Goal: Task Accomplishment & Management: Use online tool/utility

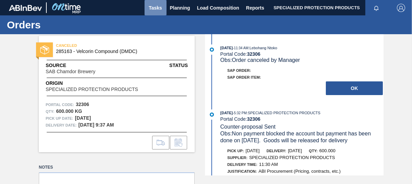
click at [158, 12] on button "Tasks" at bounding box center [155, 7] width 22 height 15
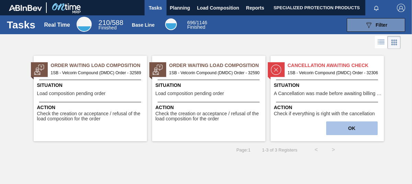
click at [333, 130] on button "OK" at bounding box center [351, 129] width 51 height 14
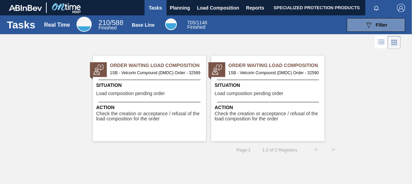
click at [177, 103] on div "Action Check the creation or acceptance / refusal of the load composition for t…" at bounding box center [149, 112] width 113 height 20
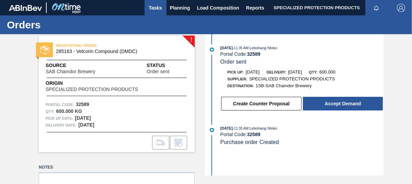
click at [151, 11] on span "Tasks" at bounding box center [155, 8] width 15 height 8
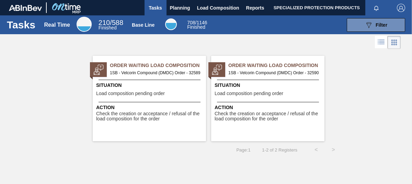
click at [250, 93] on span "Load composition pending order" at bounding box center [248, 93] width 69 height 5
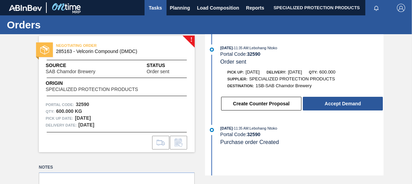
click at [155, 8] on span "Tasks" at bounding box center [155, 8] width 15 height 8
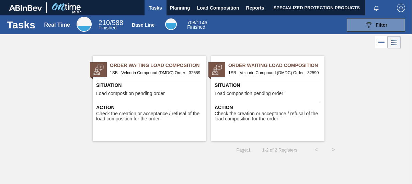
click at [290, 92] on div "Situation Load composition pending order" at bounding box center [268, 90] width 108 height 17
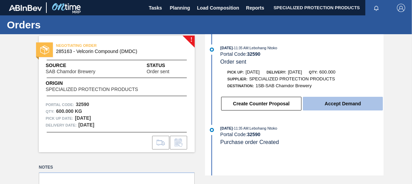
click at [327, 104] on button "Accept Demand" at bounding box center [342, 104] width 80 height 14
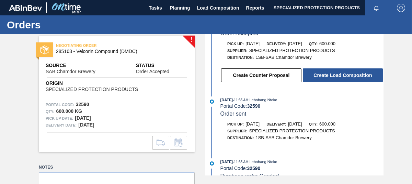
scroll to position [31, 0]
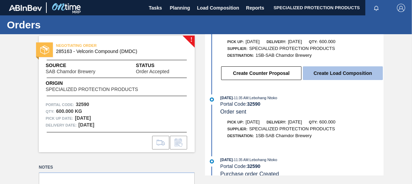
click at [336, 75] on button "Create Load Composition" at bounding box center [342, 74] width 80 height 14
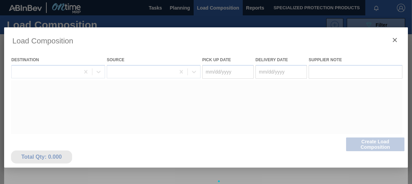
type Date "[DATE]"
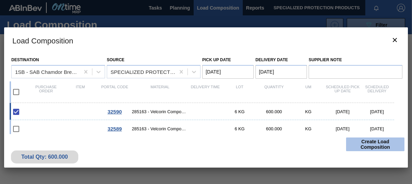
click at [368, 145] on button "Create Load Composition" at bounding box center [375, 145] width 58 height 14
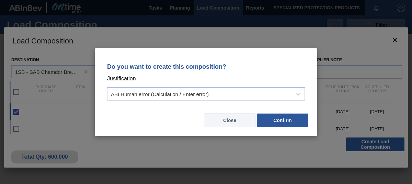
click at [230, 119] on button "Close" at bounding box center [229, 121] width 51 height 14
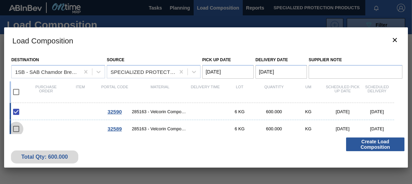
click at [18, 128] on input "checkbox" at bounding box center [16, 129] width 14 height 14
checkbox input "false"
click at [17, 110] on input "checkbox" at bounding box center [16, 112] width 14 height 14
checkbox input "true"
click at [15, 130] on input "checkbox" at bounding box center [16, 129] width 14 height 14
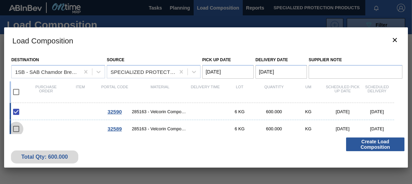
checkbox input "false"
click at [117, 112] on span "32590" at bounding box center [114, 112] width 14 height 6
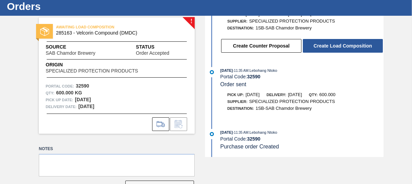
scroll to position [20, 0]
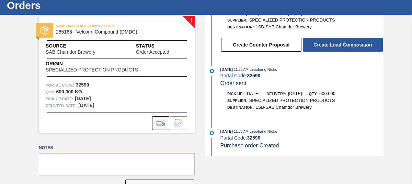
click at [158, 124] on icon at bounding box center [160, 123] width 11 height 8
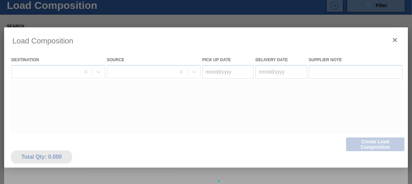
type Date "[DATE]"
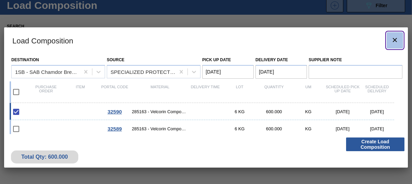
click at [393, 38] on icon "botão de ícone" at bounding box center [394, 40] width 8 height 8
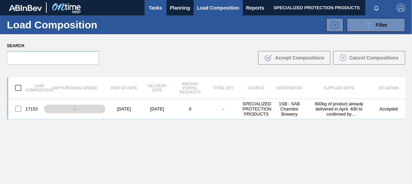
click at [155, 8] on span "Tasks" at bounding box center [155, 8] width 15 height 8
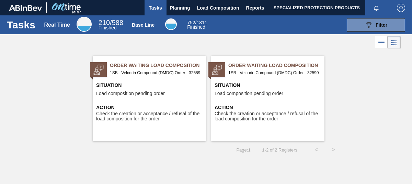
click at [175, 118] on span "Check the creation or acceptance / refusal of the load composition for the order" at bounding box center [150, 116] width 108 height 11
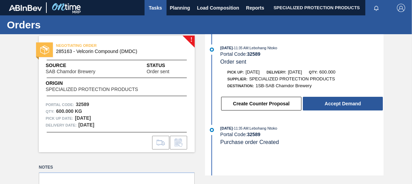
click at [151, 11] on span "Tasks" at bounding box center [155, 8] width 15 height 8
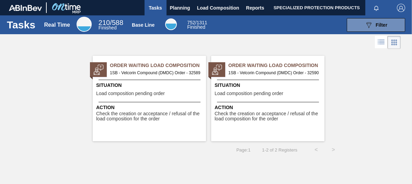
click at [247, 111] on span "Check the creation or acceptance / refusal of the load composition for the order" at bounding box center [268, 116] width 108 height 11
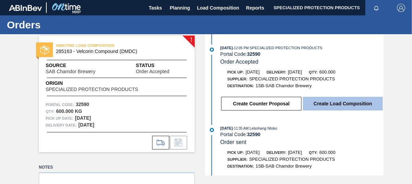
click at [337, 108] on button "Create Load Composition" at bounding box center [342, 104] width 80 height 14
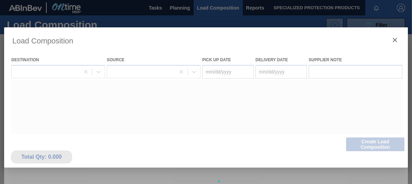
type Date "[DATE]"
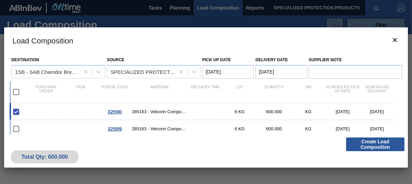
click at [117, 111] on span "32590" at bounding box center [114, 112] width 14 height 6
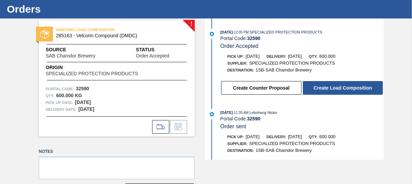
scroll to position [42, 0]
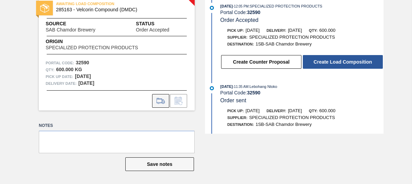
click at [158, 98] on icon at bounding box center [160, 101] width 11 height 8
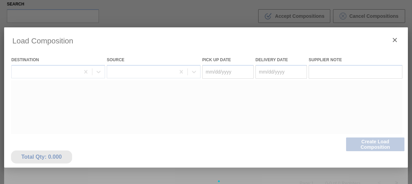
type Date "[DATE]"
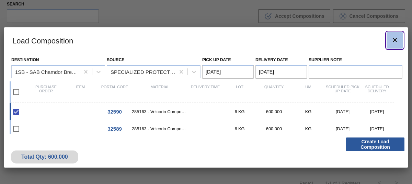
click at [397, 40] on icon "botão de ícone" at bounding box center [394, 40] width 8 height 8
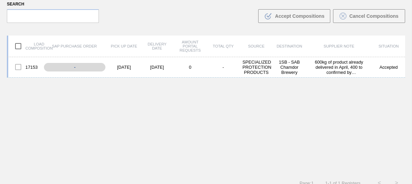
click at [207, 126] on div "17153 - 06/18/2025 06/18/2025 0 - SPECIALIZED PROTECTION PRODUCTS 1SB - SAB Cha…" at bounding box center [206, 116] width 398 height 118
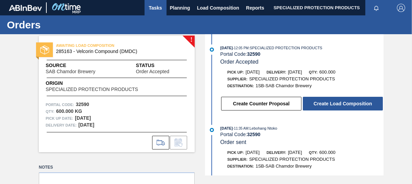
click at [155, 10] on span "Tasks" at bounding box center [155, 8] width 15 height 8
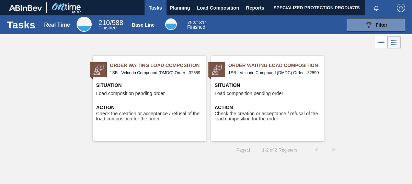
click at [150, 99] on div "Order Waiting Load Composition 1SB - Velcorin Compound (DMDC) Order - 32589 Sit…" at bounding box center [149, 99] width 113 height 86
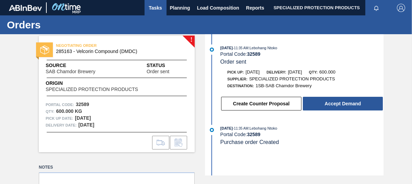
click at [151, 10] on span "Tasks" at bounding box center [155, 8] width 15 height 8
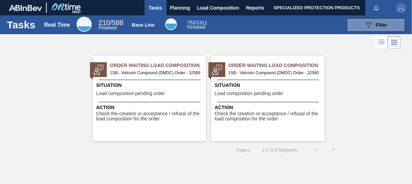
click at [260, 108] on span "Action" at bounding box center [268, 107] width 108 height 7
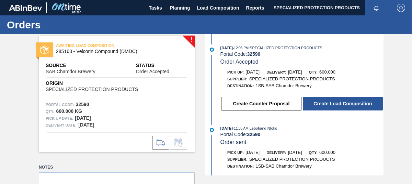
scroll to position [44, 0]
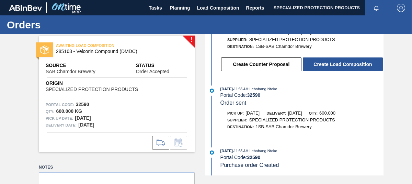
click at [191, 40] on div "AWAITING LOAD COMPOSITION 285163 - Velcorin Compound (DMDC) Source SAB Chamdor …" at bounding box center [117, 94] width 156 height 117
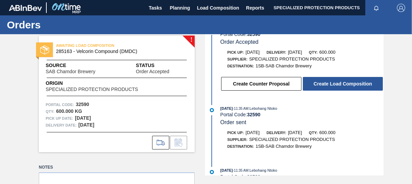
scroll to position [22, 0]
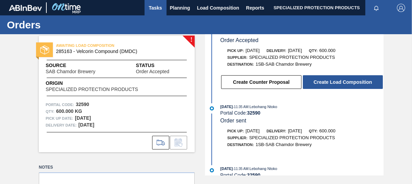
click at [148, 10] on span "Tasks" at bounding box center [155, 8] width 15 height 8
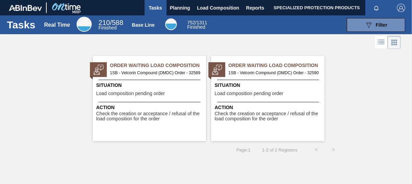
click at [186, 93] on div "Situation Load composition pending order" at bounding box center [150, 90] width 108 height 17
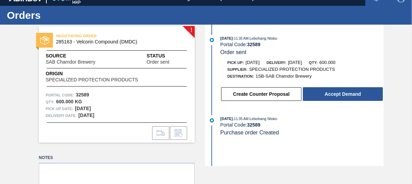
scroll to position [10, 0]
